Goal: Information Seeking & Learning: Learn about a topic

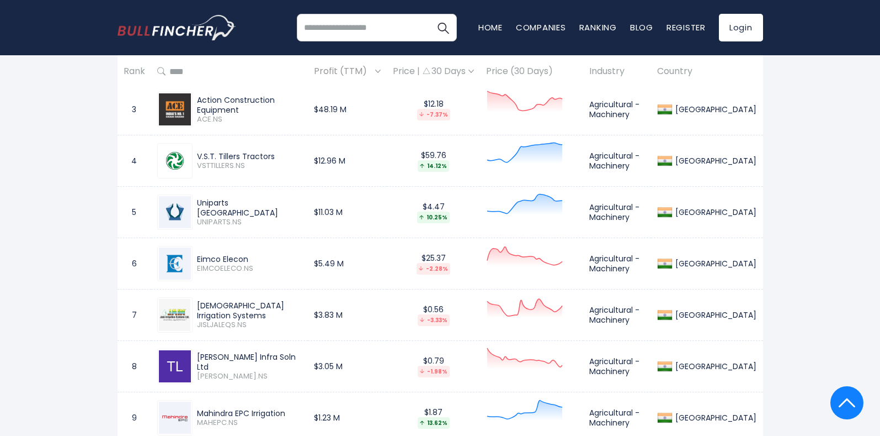
scroll to position [607, 0]
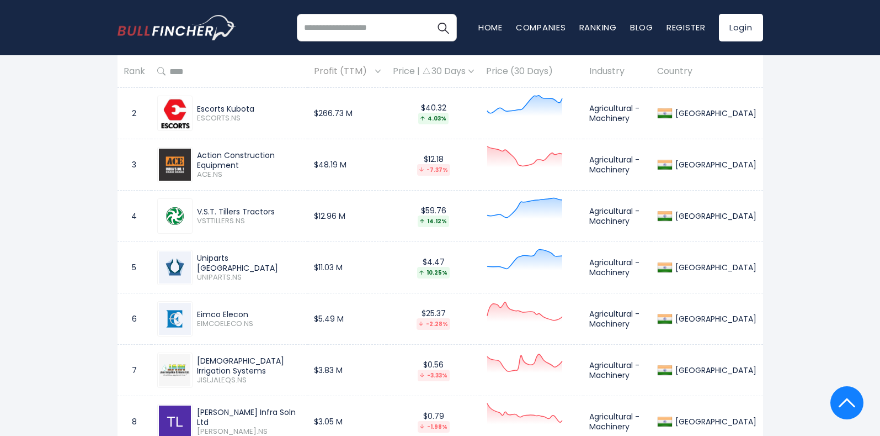
click at [229, 216] on span "VSTTILLERS.NS" at bounding box center [249, 220] width 105 height 9
click at [625, 200] on td "Agricultural - Machinery" at bounding box center [617, 215] width 68 height 51
click at [742, 211] on div "[GEOGRAPHIC_DATA]" at bounding box center [715, 216] width 84 height 10
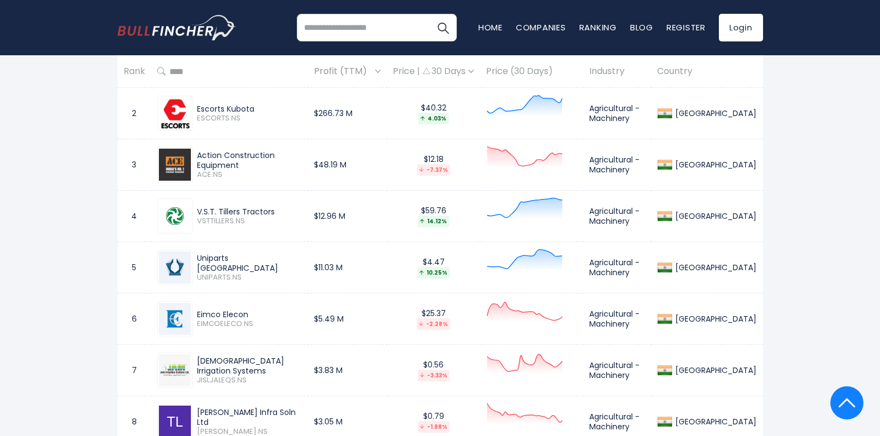
click at [651, 210] on td "Agricultural - Machinery" at bounding box center [617, 215] width 68 height 51
drag, startPoint x: 197, startPoint y: 203, endPoint x: 280, endPoint y: 202, distance: 83.4
click at [280, 206] on div "V.S.T. Tillers Tractors VSTTILLERS.NS" at bounding box center [248, 215] width 110 height 19
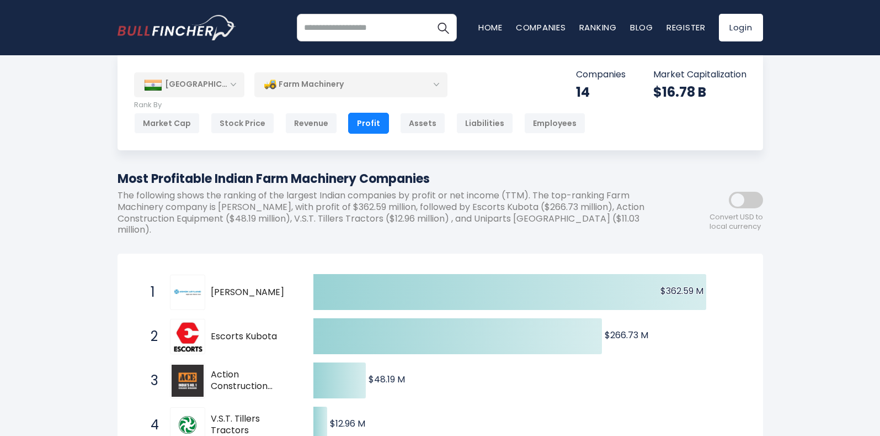
scroll to position [0, 0]
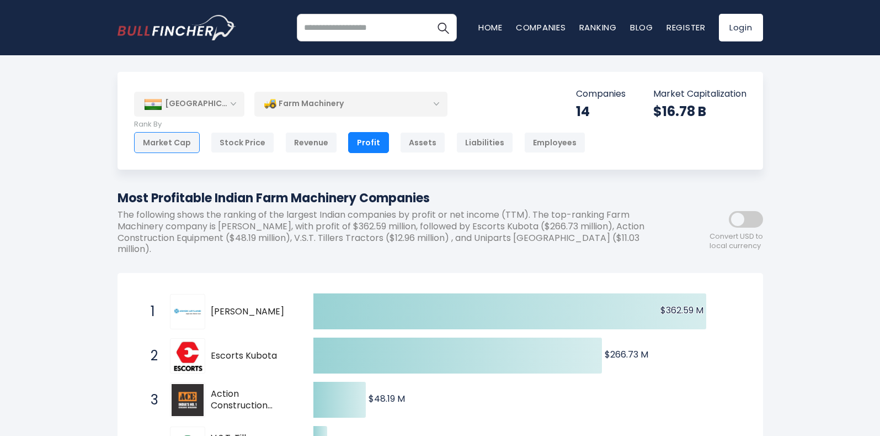
click at [175, 144] on div "Market Cap" at bounding box center [167, 142] width 66 height 21
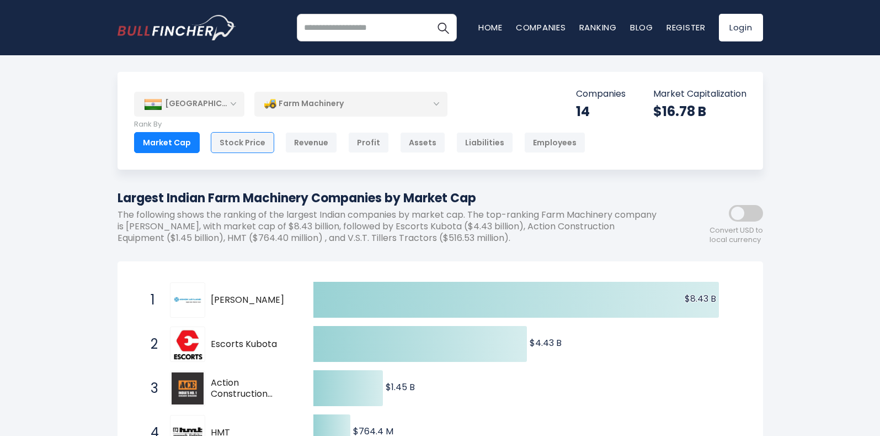
click at [231, 144] on div "Stock Price" at bounding box center [242, 142] width 63 height 21
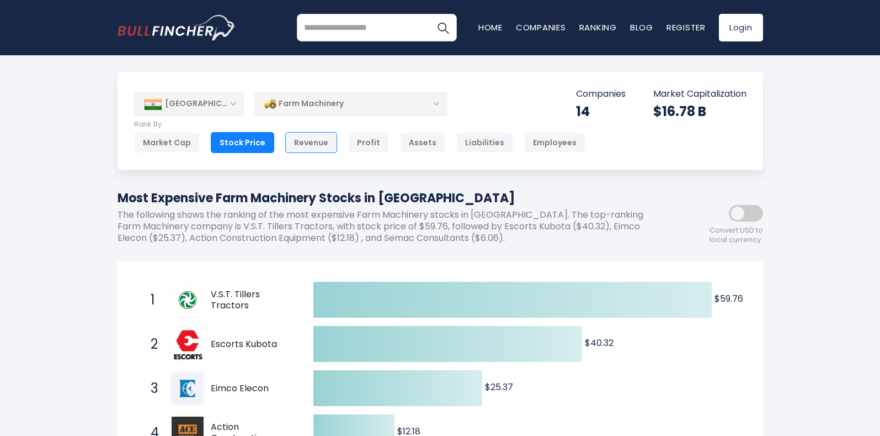
click at [301, 145] on div "Revenue" at bounding box center [311, 142] width 52 height 21
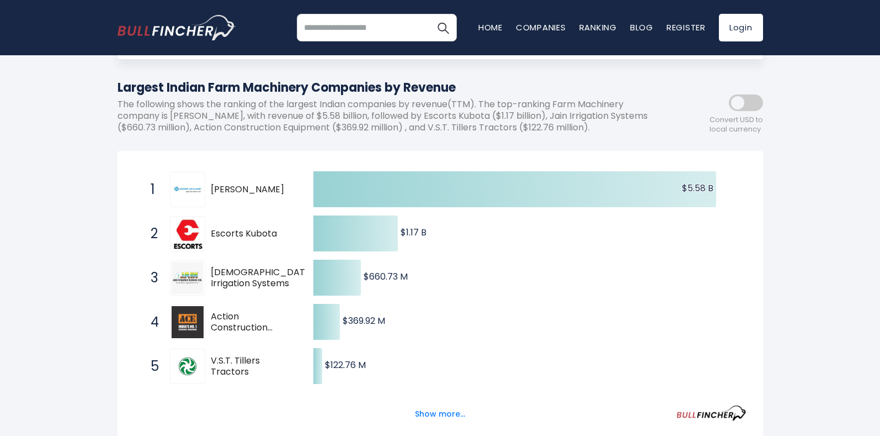
scroll to position [55, 0]
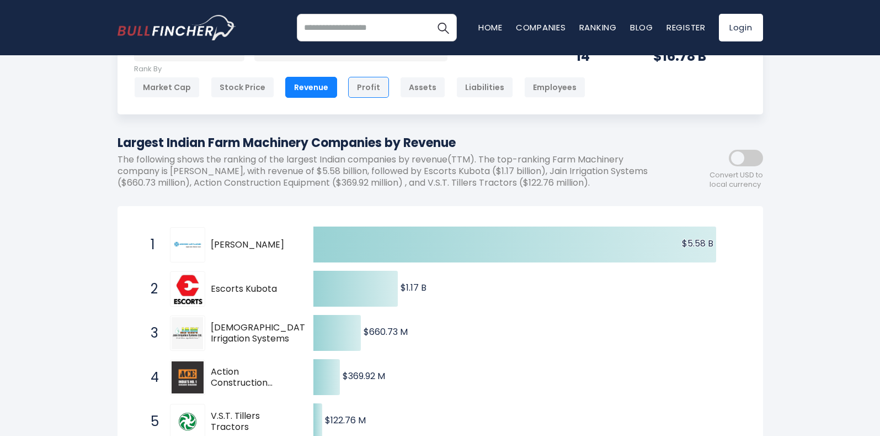
click at [364, 87] on div "Profit" at bounding box center [368, 87] width 41 height 21
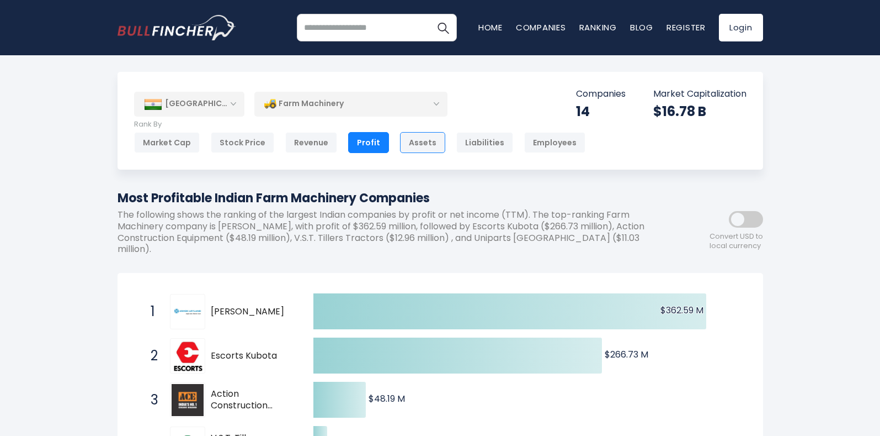
click at [420, 145] on div "Assets" at bounding box center [422, 142] width 45 height 21
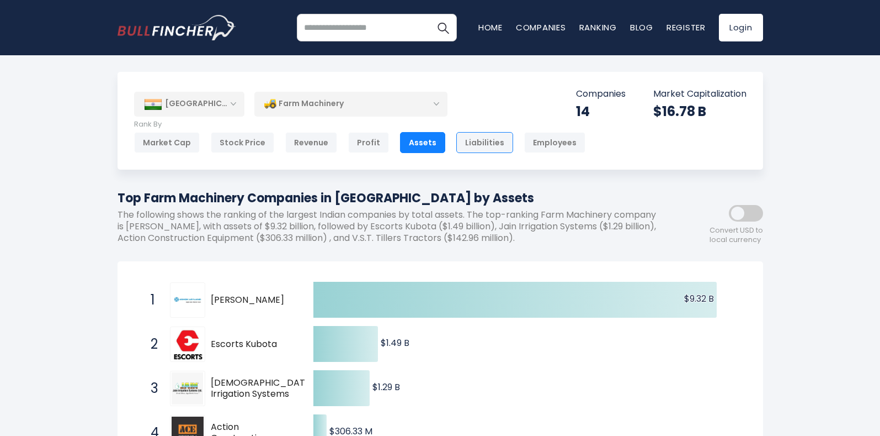
click at [476, 145] on div "Liabilities" at bounding box center [484, 142] width 57 height 21
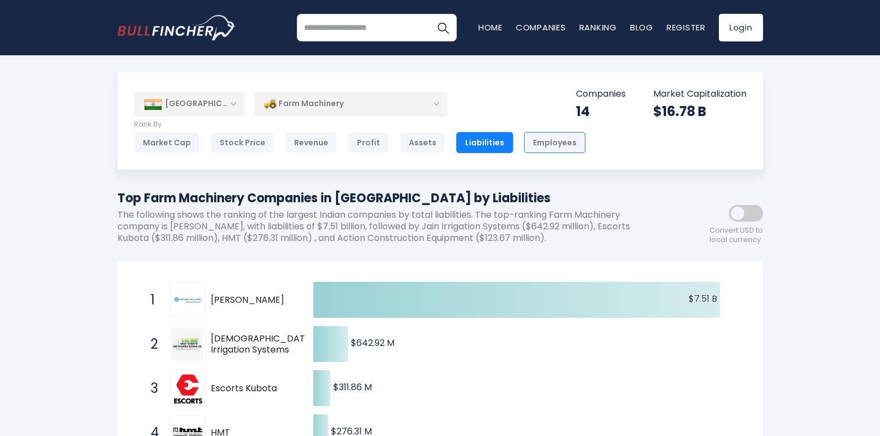
click at [546, 144] on div "Employees" at bounding box center [554, 142] width 61 height 21
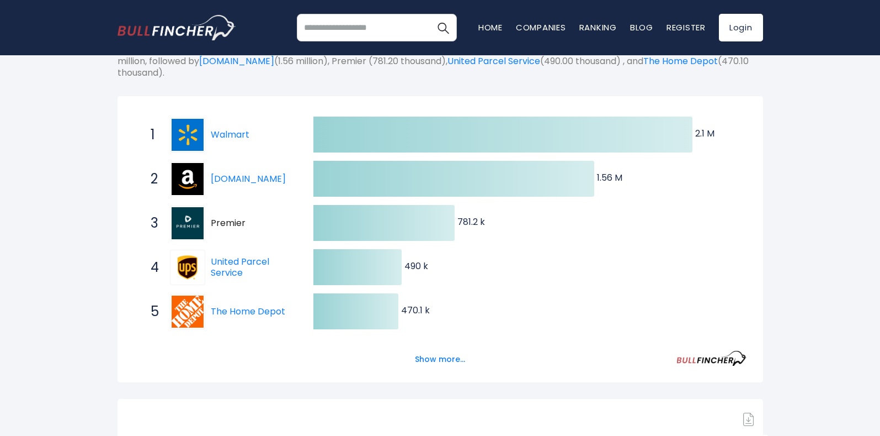
scroll to position [166, 0]
click at [437, 357] on button "Show more..." at bounding box center [439, 358] width 63 height 18
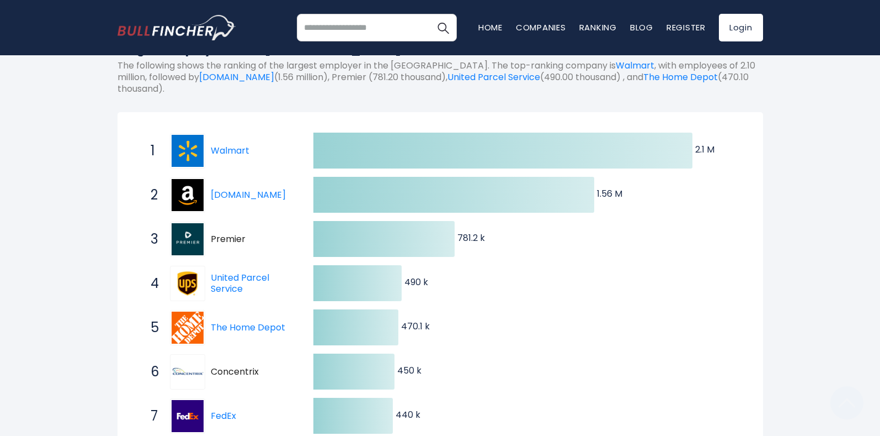
scroll to position [0, 0]
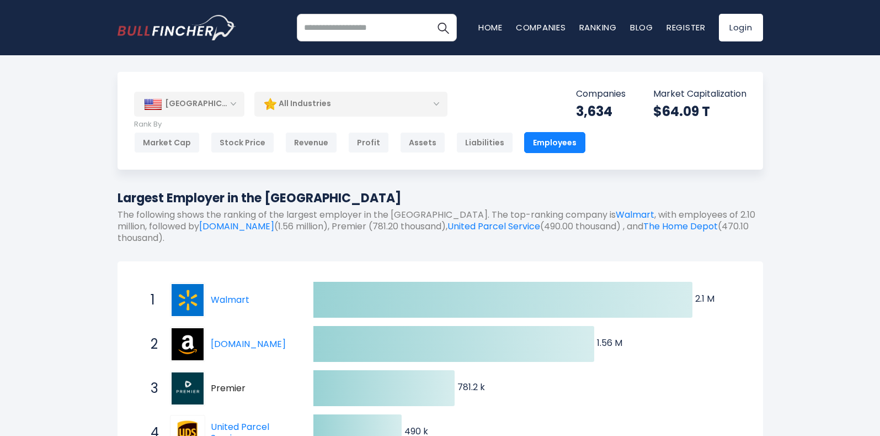
click at [394, 30] on input "search" at bounding box center [377, 28] width 160 height 28
type input "**********"
click at [441, 28] on img "Search" at bounding box center [443, 27] width 14 height 14
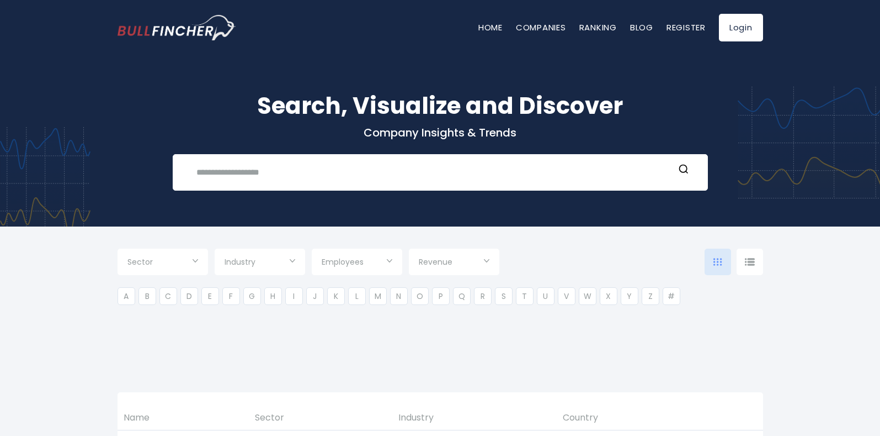
type input "***"
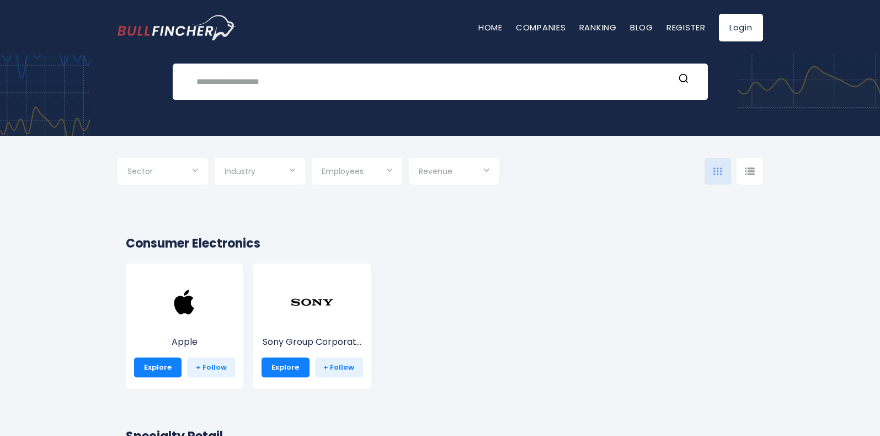
scroll to position [110, 0]
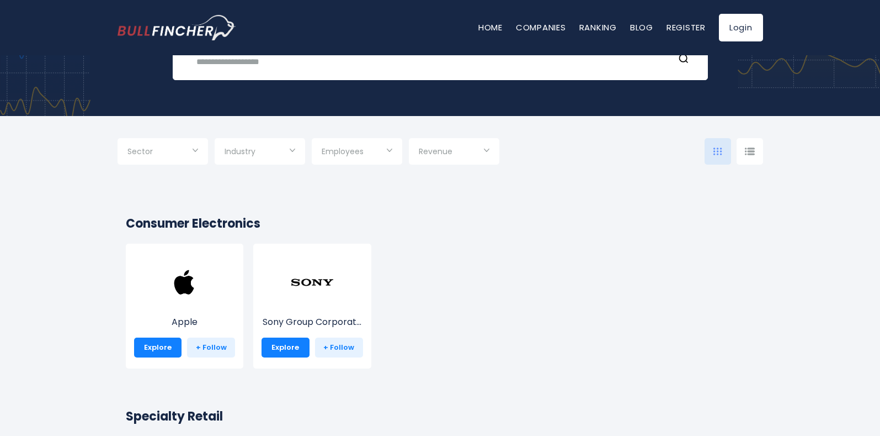
click at [285, 152] on input "Selection" at bounding box center [260, 152] width 71 height 20
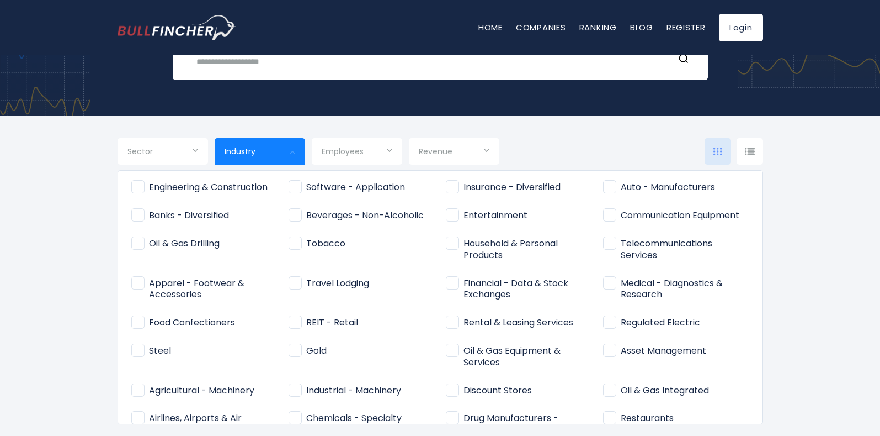
click at [211, 390] on span "Agricultural - Machinery" at bounding box center [192, 391] width 123 height 12
type input "**********"
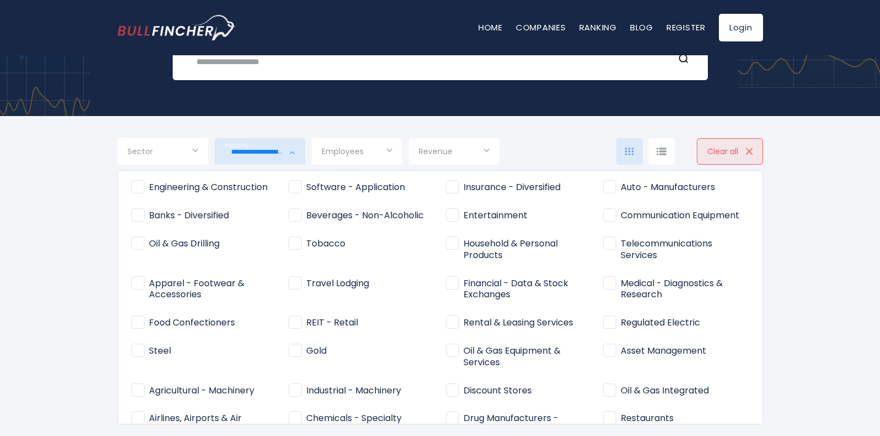
click at [387, 149] on div at bounding box center [440, 218] width 880 height 436
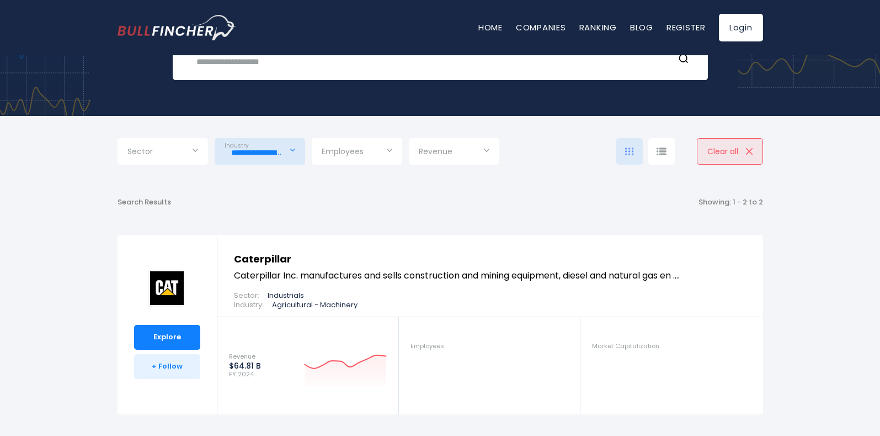
click at [387, 149] on div "Employees" at bounding box center [357, 151] width 91 height 26
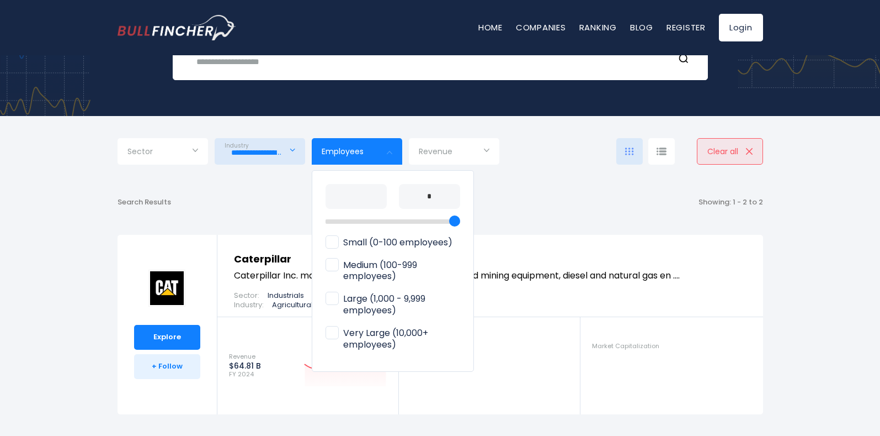
click at [469, 148] on div at bounding box center [440, 218] width 880 height 436
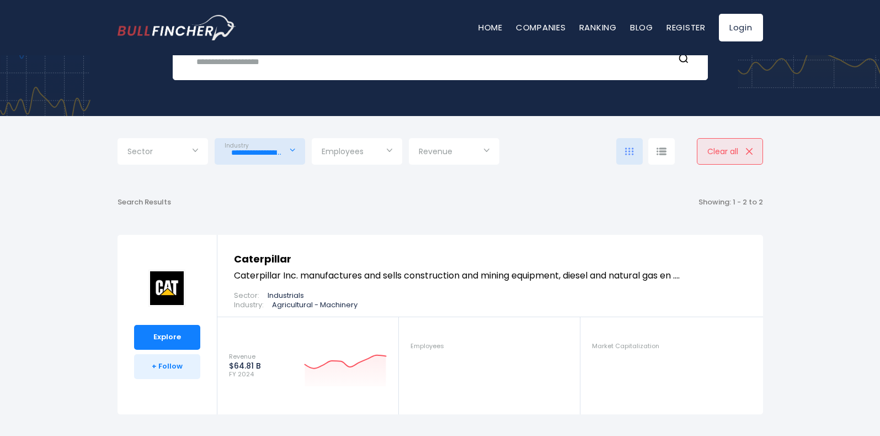
click at [472, 151] on input "Selection" at bounding box center [454, 152] width 71 height 20
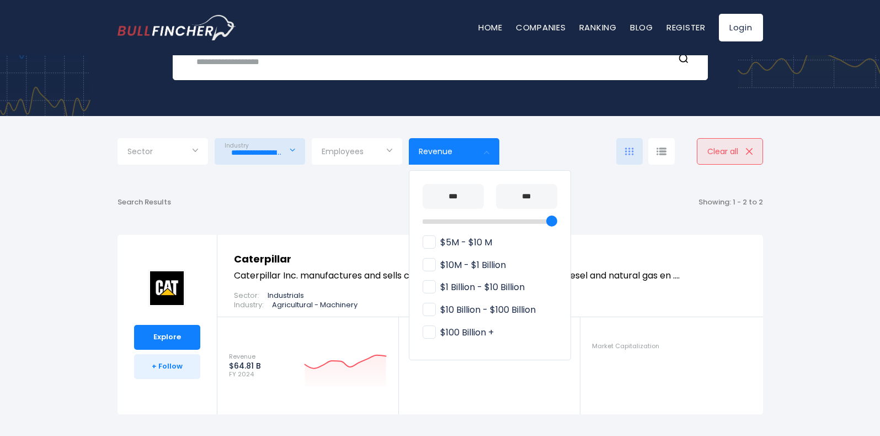
click at [472, 151] on div at bounding box center [440, 218] width 880 height 436
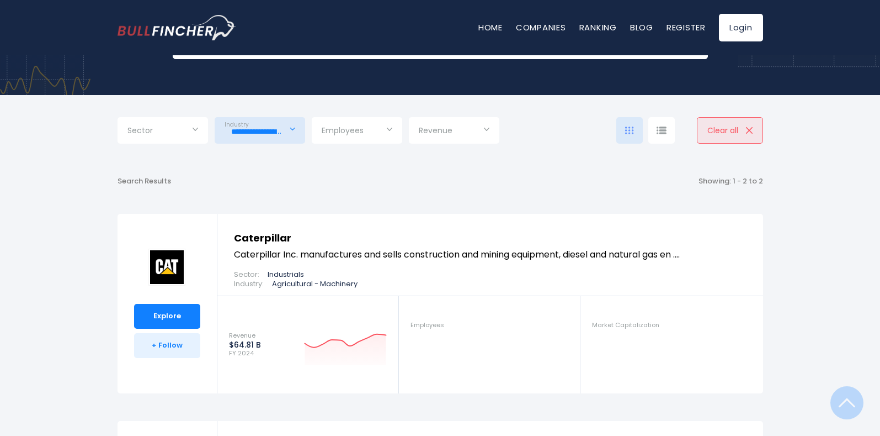
scroll to position [55, 0]
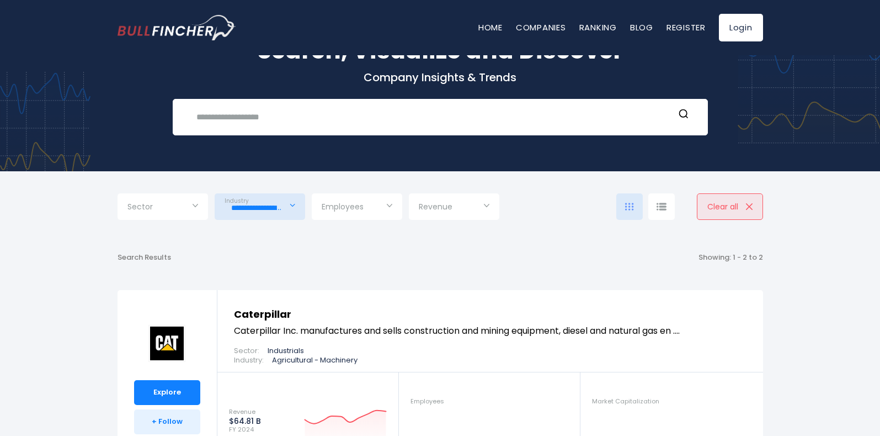
click at [279, 210] on input "**********" at bounding box center [260, 208] width 71 height 20
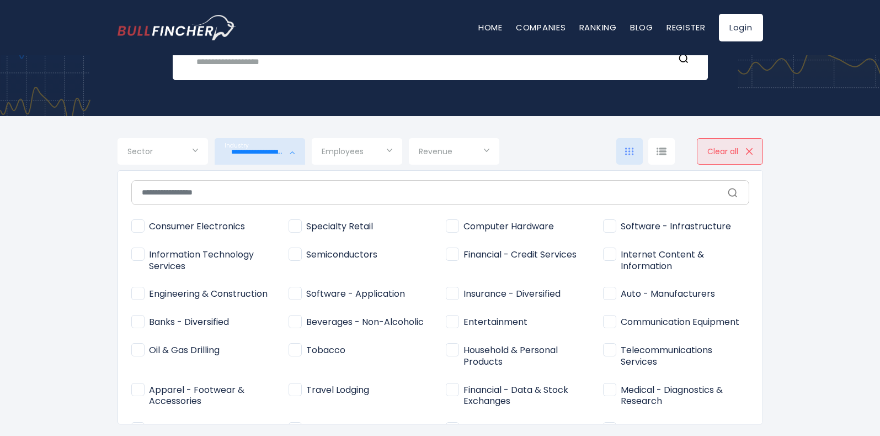
scroll to position [0, 0]
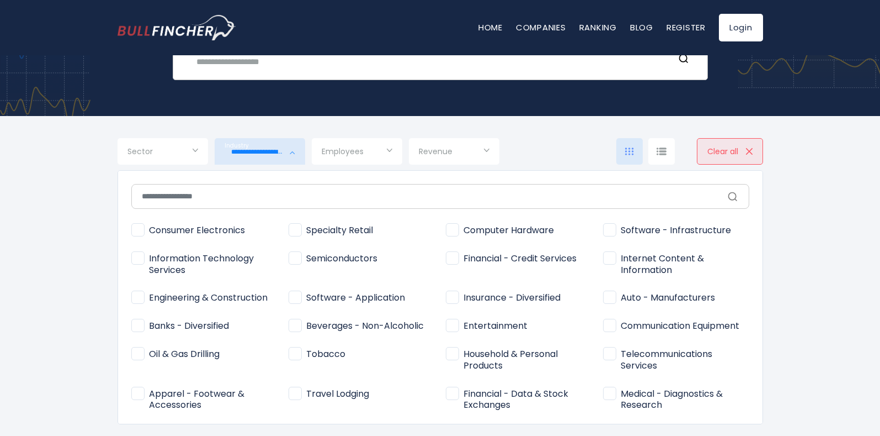
click at [670, 60] on input "text" at bounding box center [432, 61] width 485 height 20
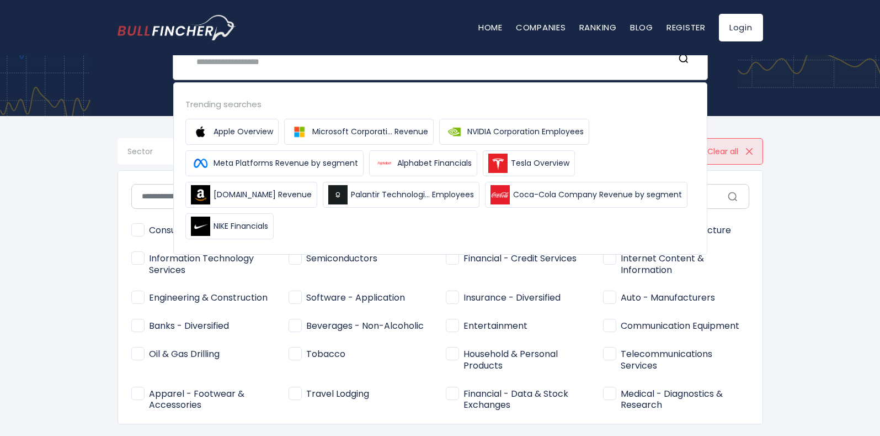
click at [670, 60] on input "text" at bounding box center [432, 61] width 485 height 20
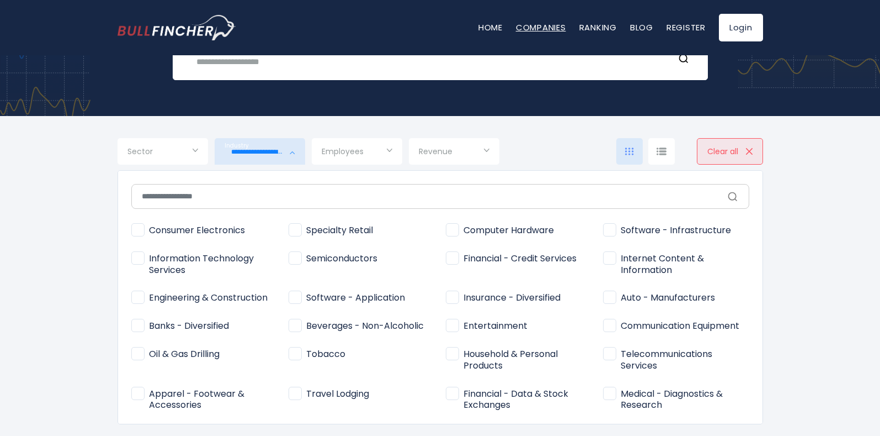
click at [543, 25] on link "Companies" at bounding box center [541, 28] width 50 height 12
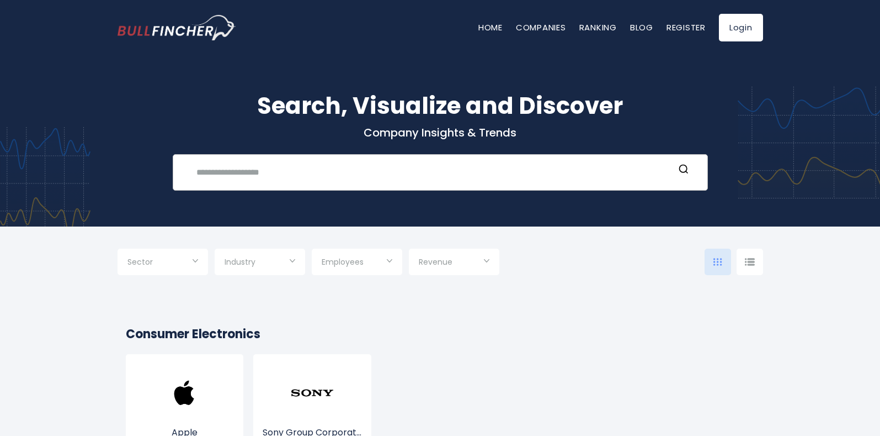
click at [245, 170] on input "text" at bounding box center [432, 172] width 485 height 20
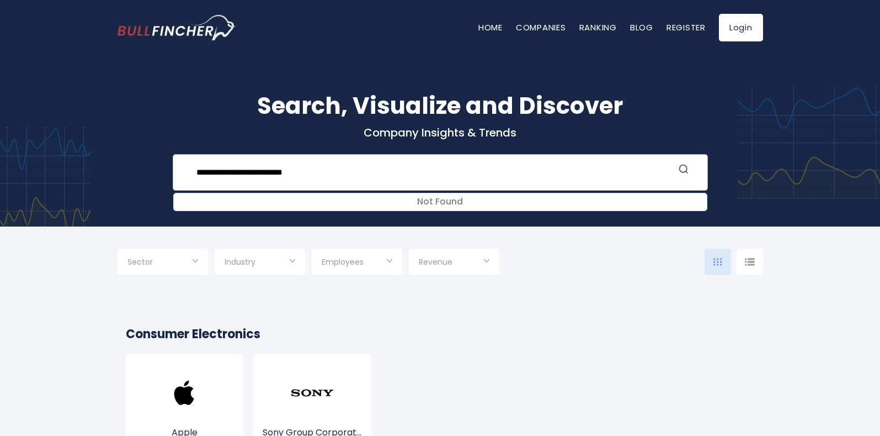
click at [685, 172] on circle "Search" at bounding box center [682, 168] width 7 height 7
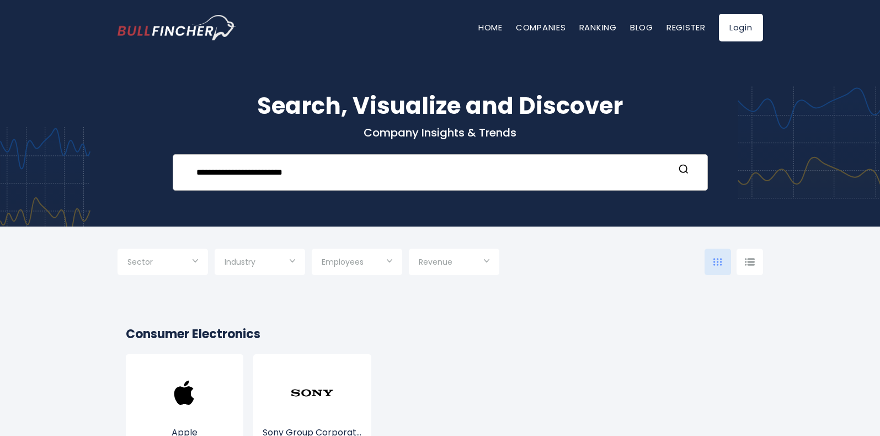
click at [327, 175] on input "**********" at bounding box center [432, 172] width 485 height 20
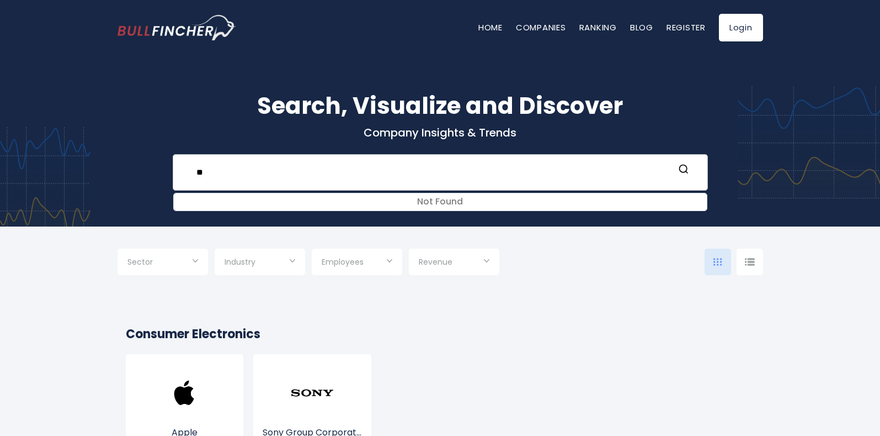
type input "*"
type input "*********"
click at [691, 171] on button "Search" at bounding box center [684, 170] width 14 height 14
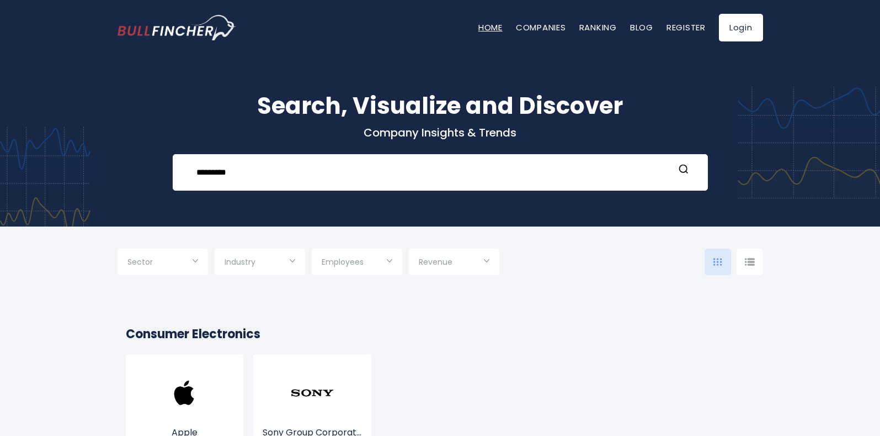
click at [484, 28] on link "Home" at bounding box center [491, 28] width 24 height 12
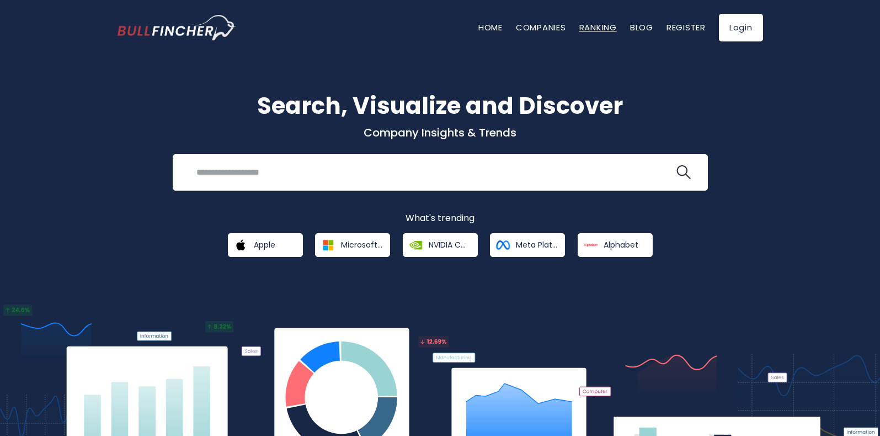
click at [588, 29] on link "Ranking" at bounding box center [599, 28] width 38 height 12
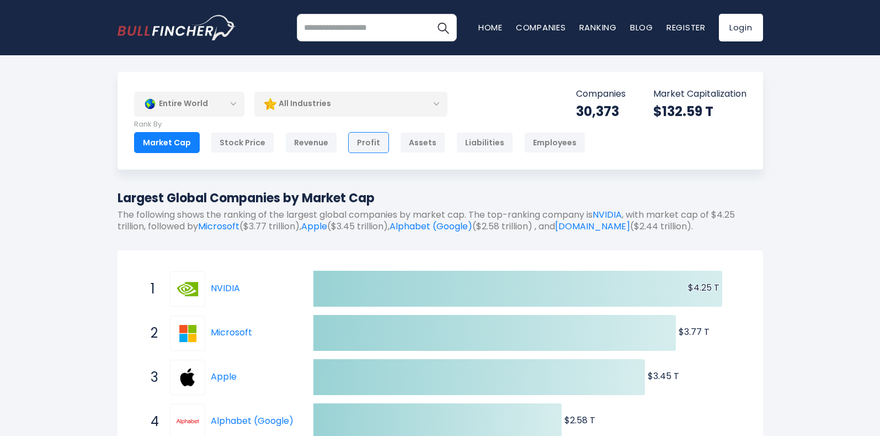
click at [363, 142] on div "Profit" at bounding box center [368, 142] width 41 height 21
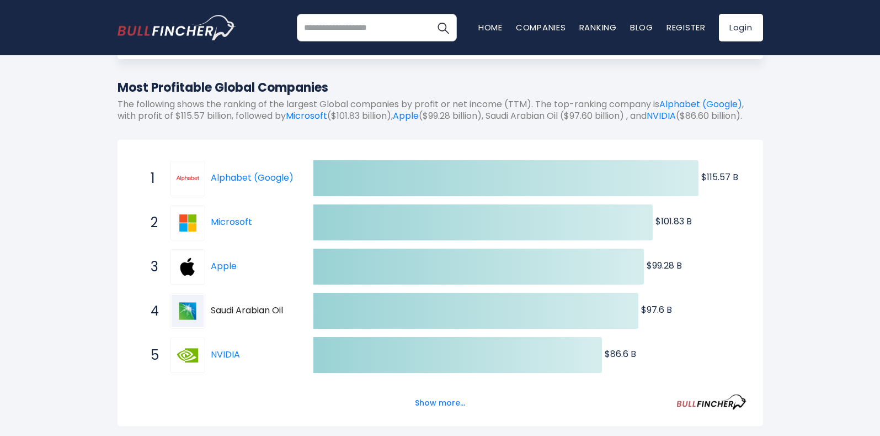
scroll to position [166, 0]
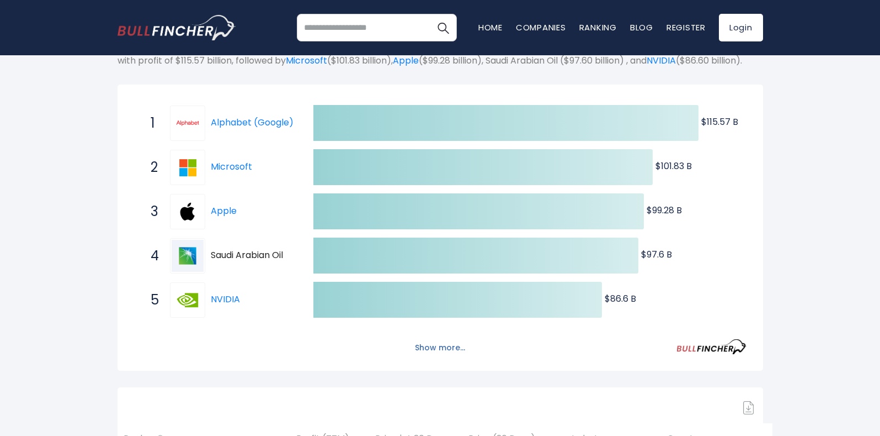
click at [439, 357] on button "Show more..." at bounding box center [439, 347] width 63 height 18
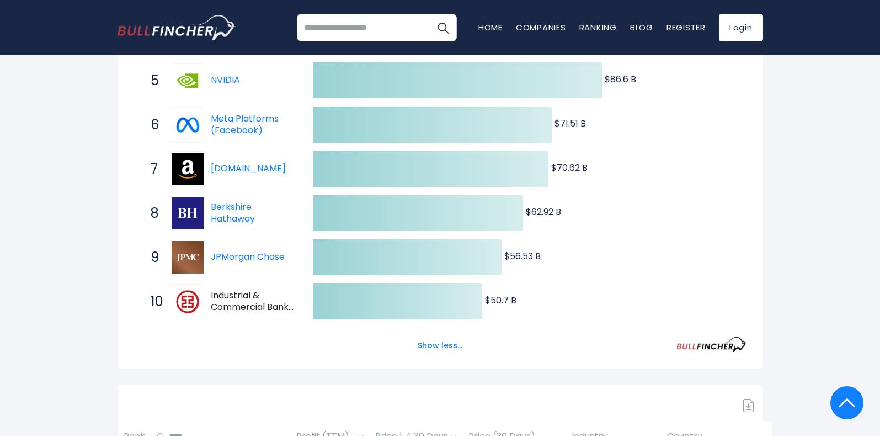
scroll to position [386, 0]
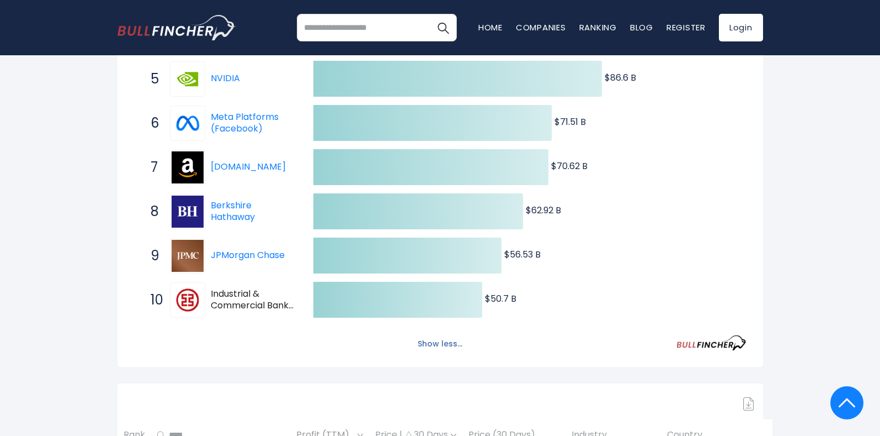
click at [442, 353] on button "Show less..." at bounding box center [440, 344] width 58 height 18
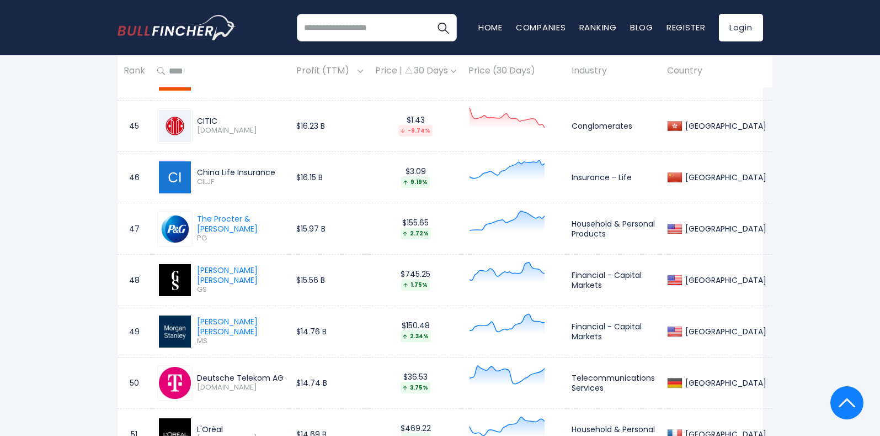
scroll to position [2659, 0]
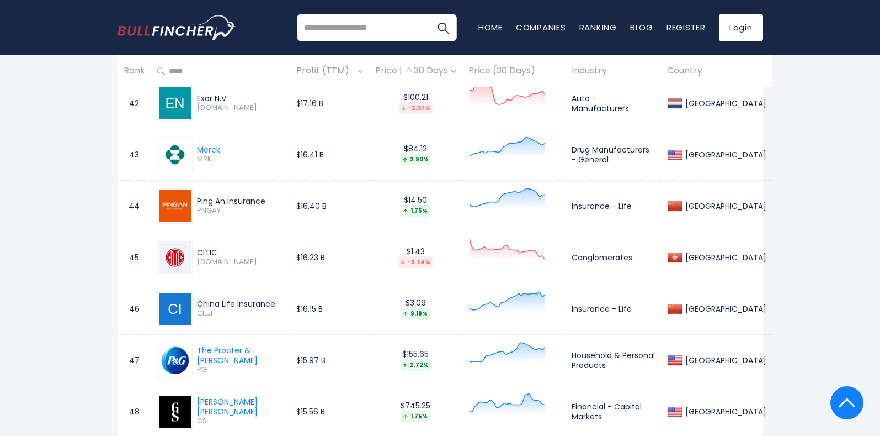
click at [597, 28] on link "Ranking" at bounding box center [599, 28] width 38 height 12
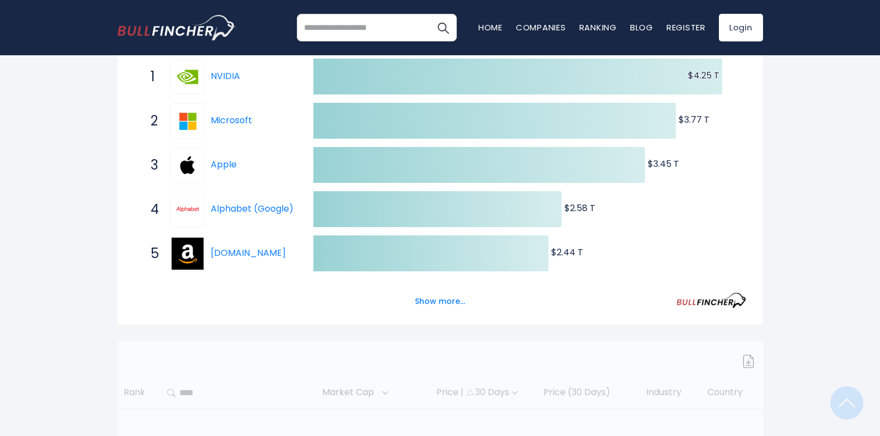
scroll to position [221, 0]
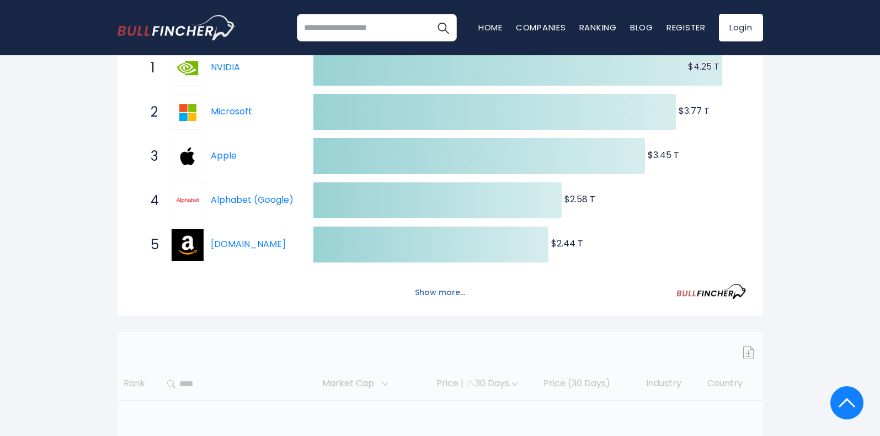
click at [438, 293] on button "Show more..." at bounding box center [439, 292] width 63 height 18
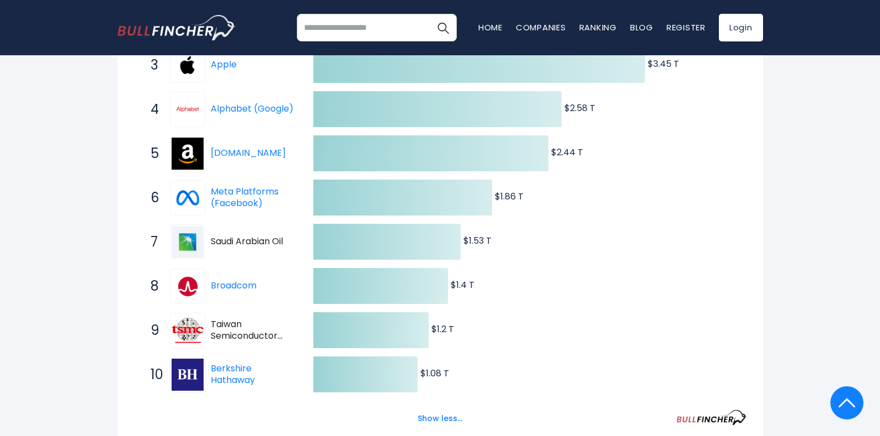
scroll to position [331, 0]
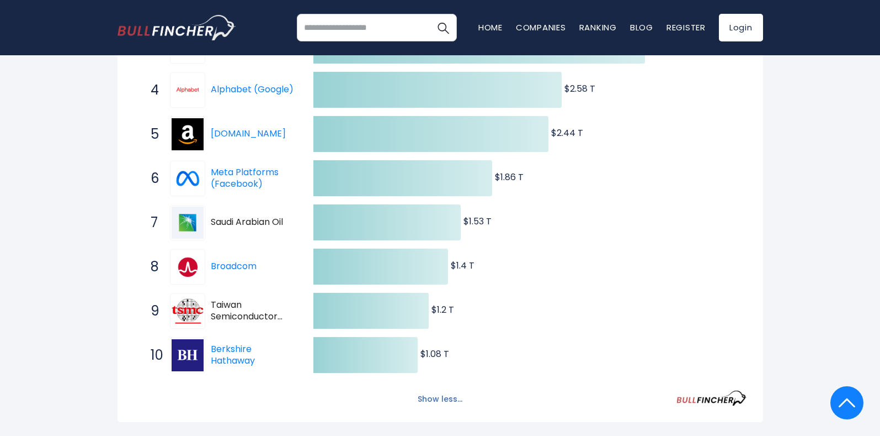
click at [435, 399] on button "Show less..." at bounding box center [440, 399] width 58 height 18
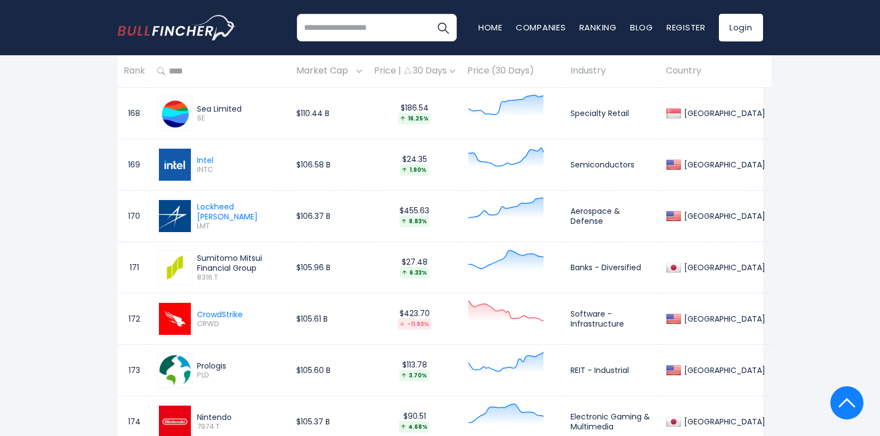
scroll to position [9116, 0]
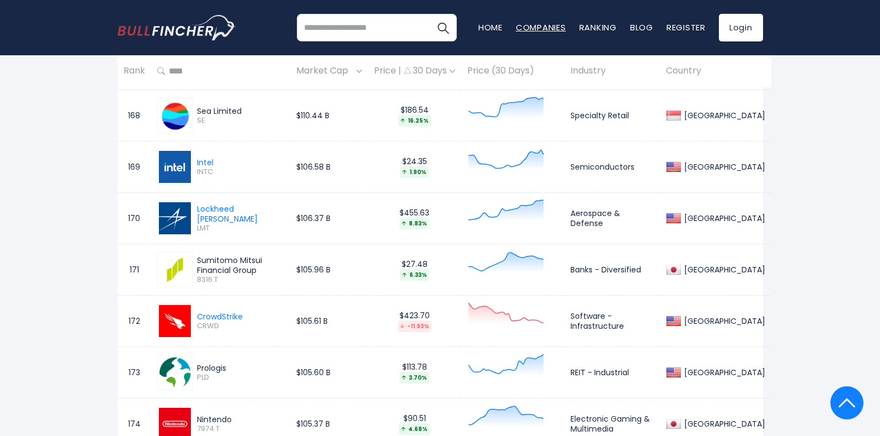
click at [545, 26] on link "Companies" at bounding box center [541, 28] width 50 height 12
